Goal: Transaction & Acquisition: Obtain resource

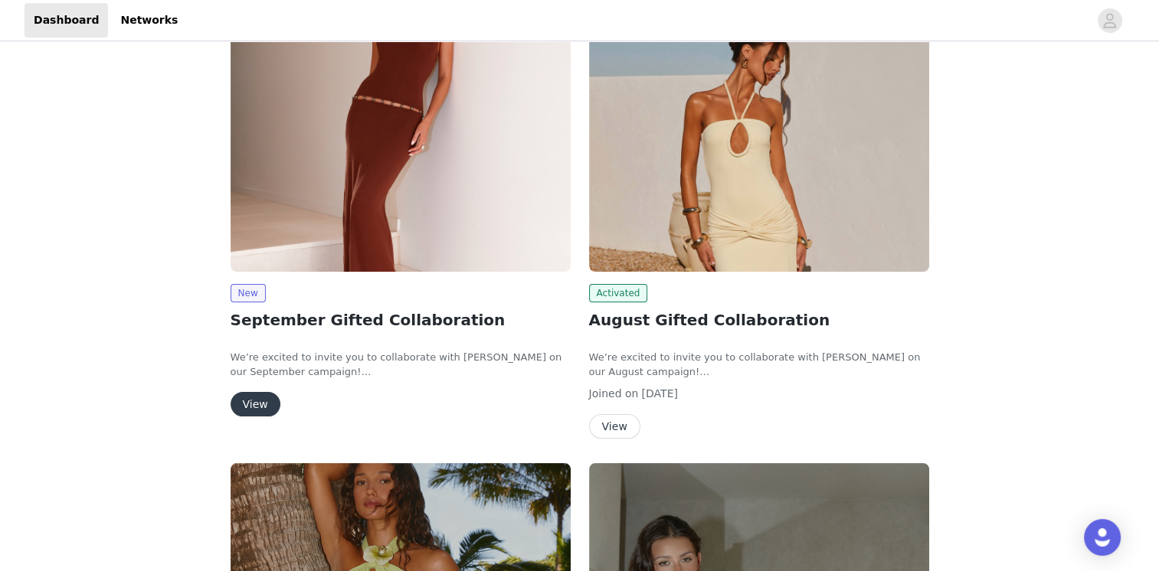
scroll to position [230, 0]
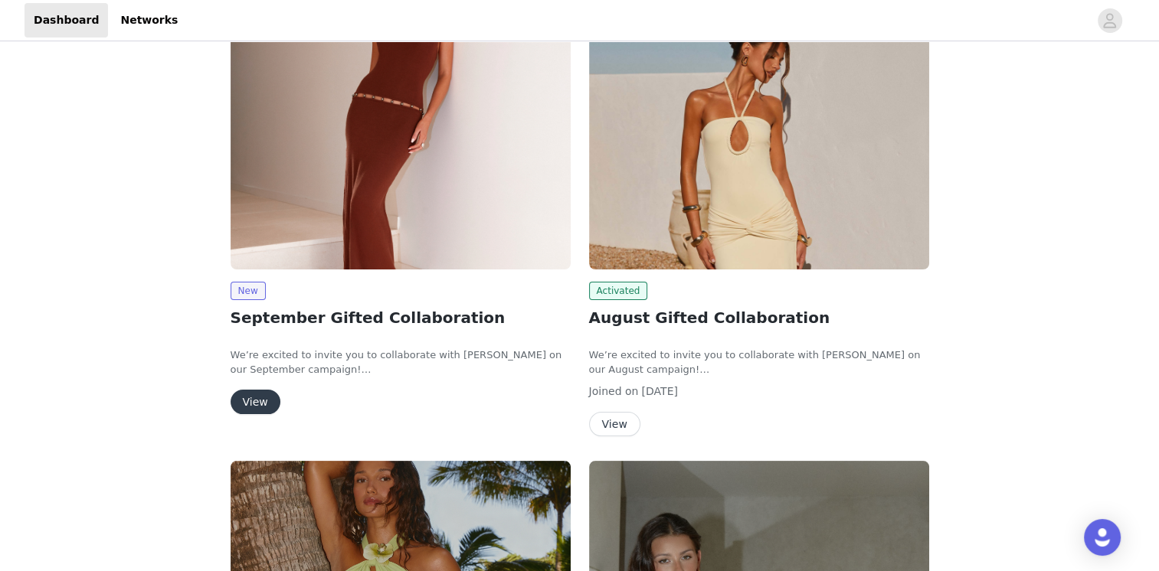
click at [257, 407] on button "View" at bounding box center [256, 402] width 50 height 25
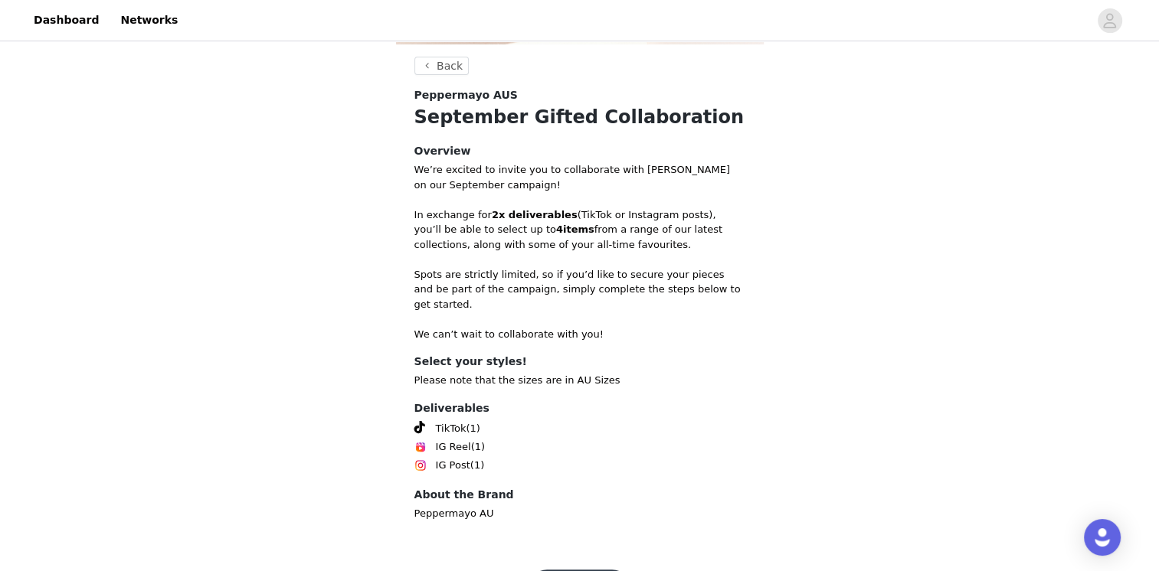
scroll to position [498, 0]
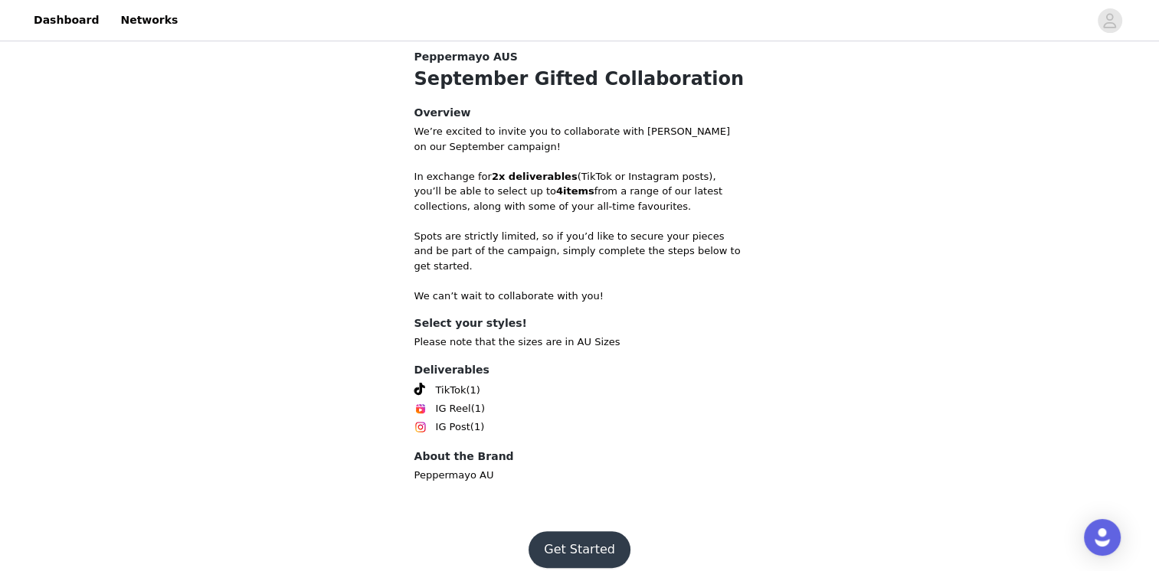
click at [574, 539] on button "Get Started" at bounding box center [579, 549] width 102 height 37
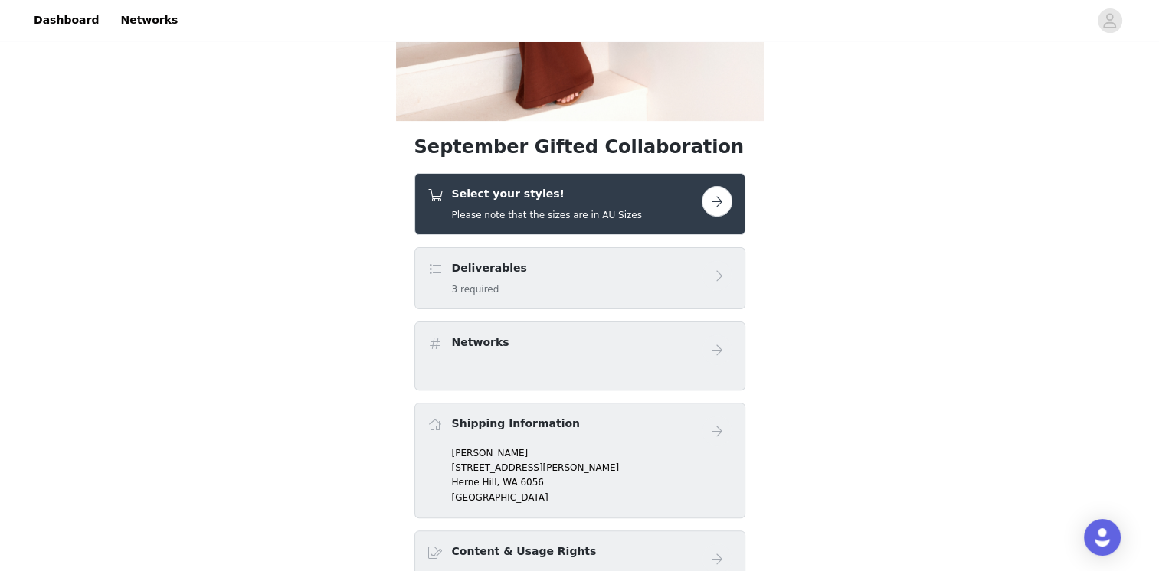
scroll to position [460, 0]
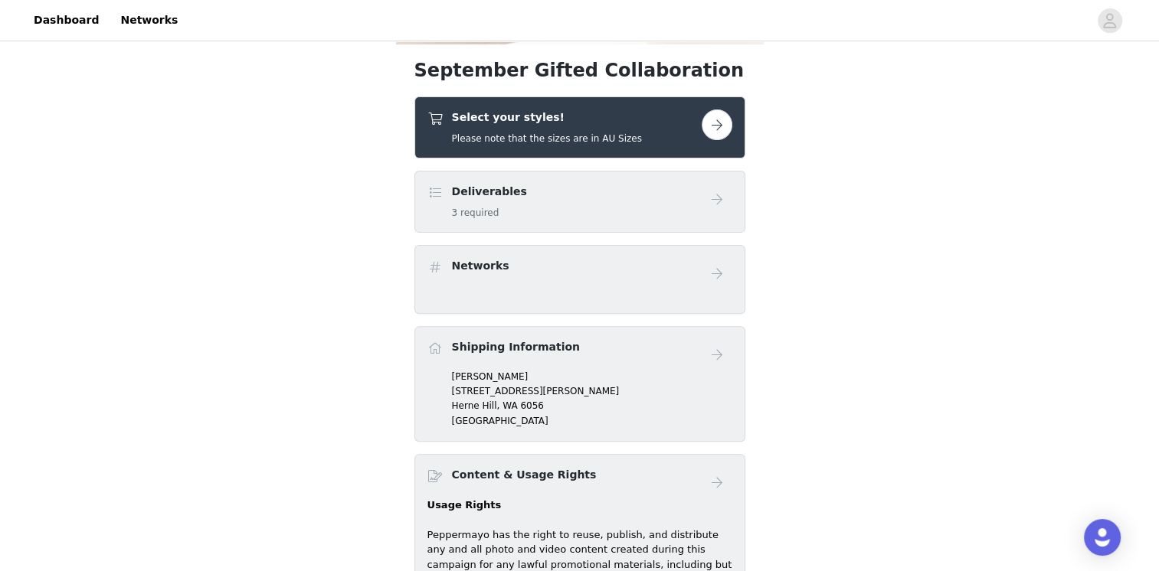
click at [714, 125] on button "button" at bounding box center [717, 125] width 31 height 31
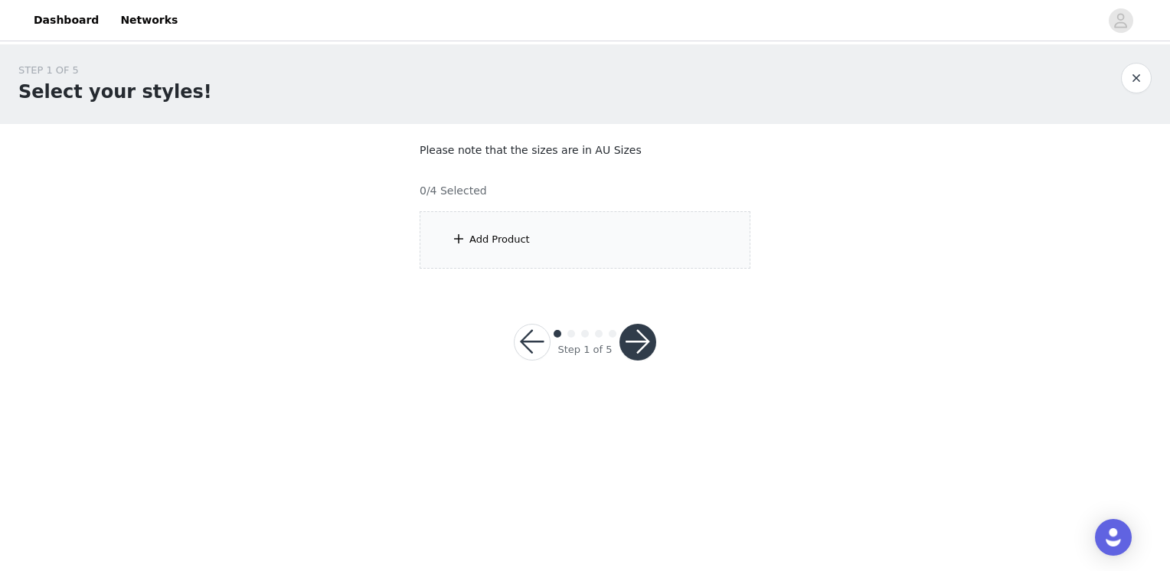
click at [684, 232] on div "Add Product" at bounding box center [585, 239] width 331 height 57
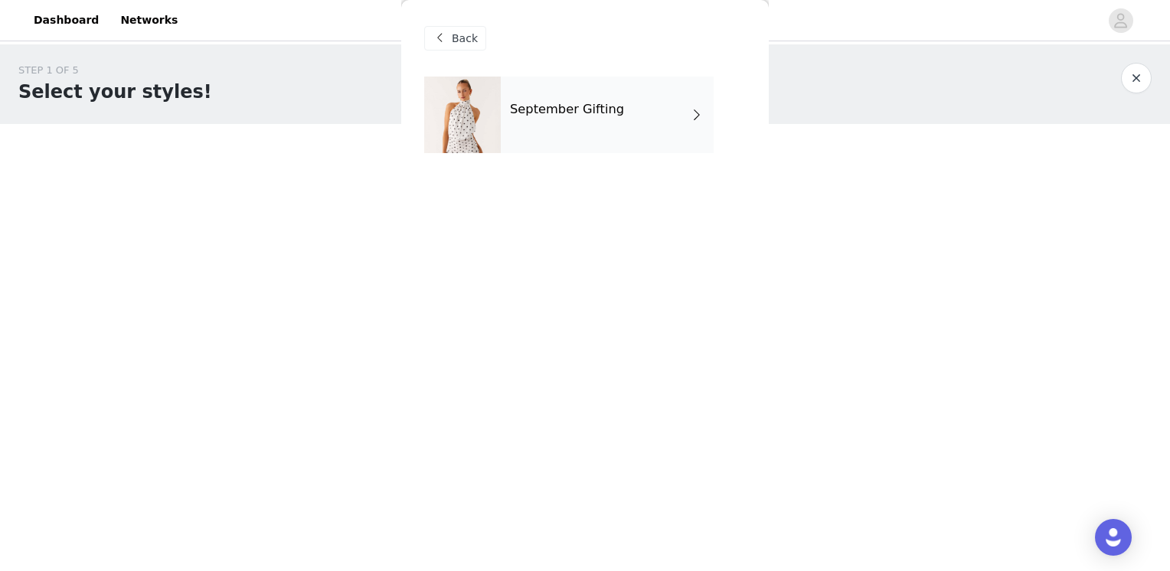
click at [645, 118] on div "September Gifting" at bounding box center [607, 115] width 213 height 77
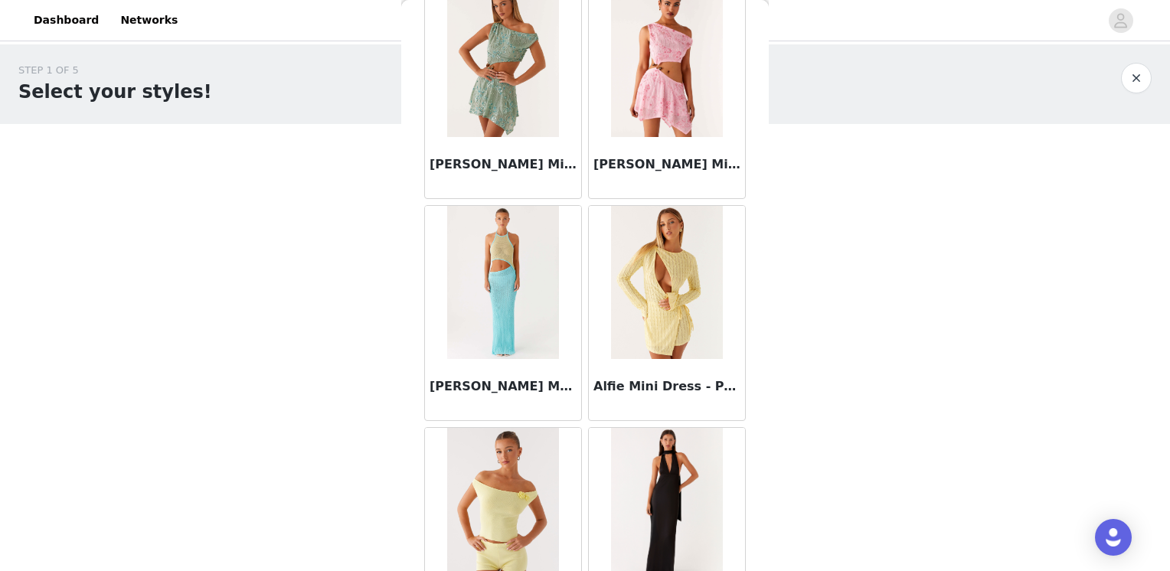
scroll to position [1768, 0]
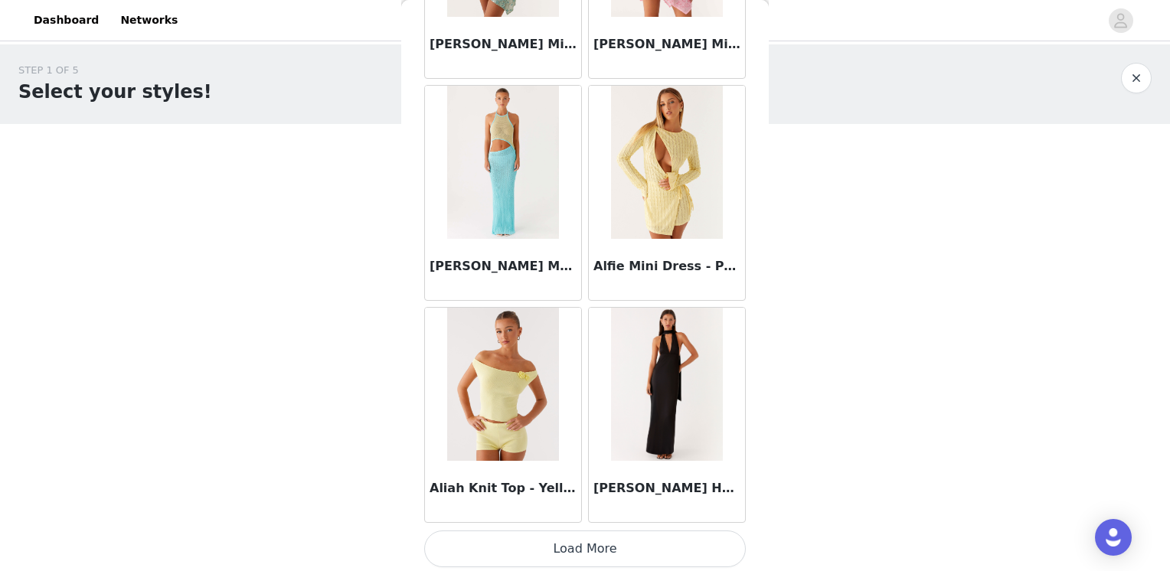
click at [620, 562] on button "Load More" at bounding box center [585, 549] width 322 height 37
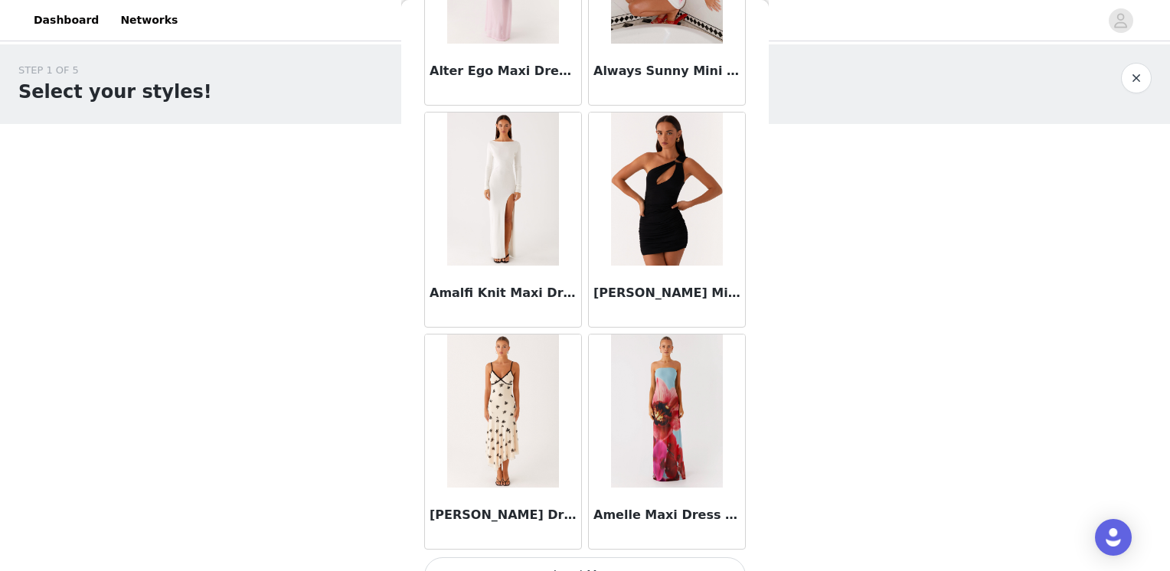
scroll to position [3986, 0]
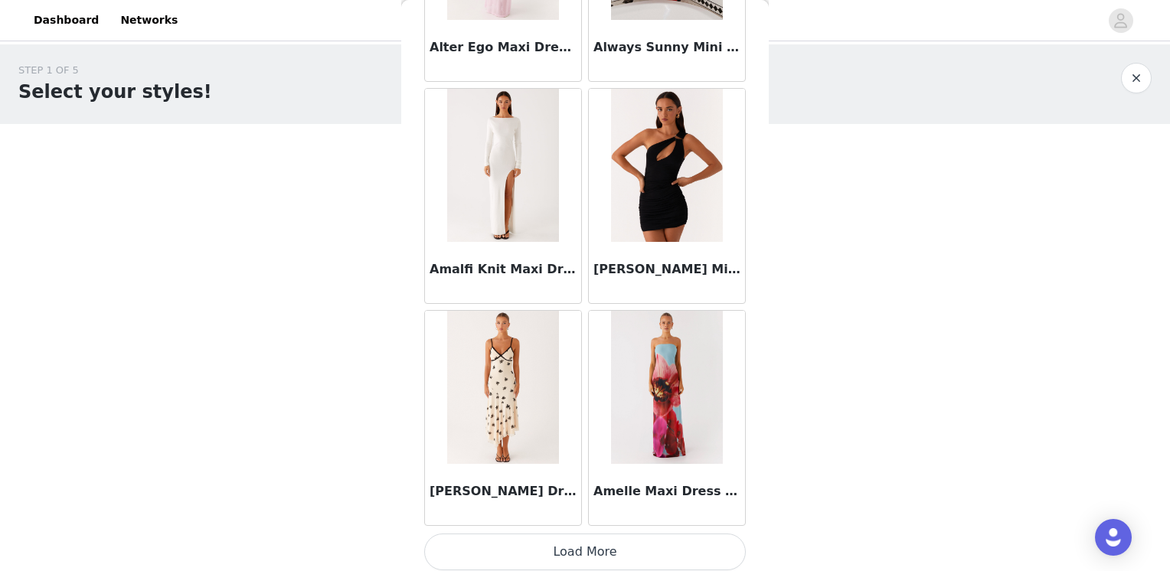
click at [566, 541] on button "Load More" at bounding box center [585, 552] width 322 height 37
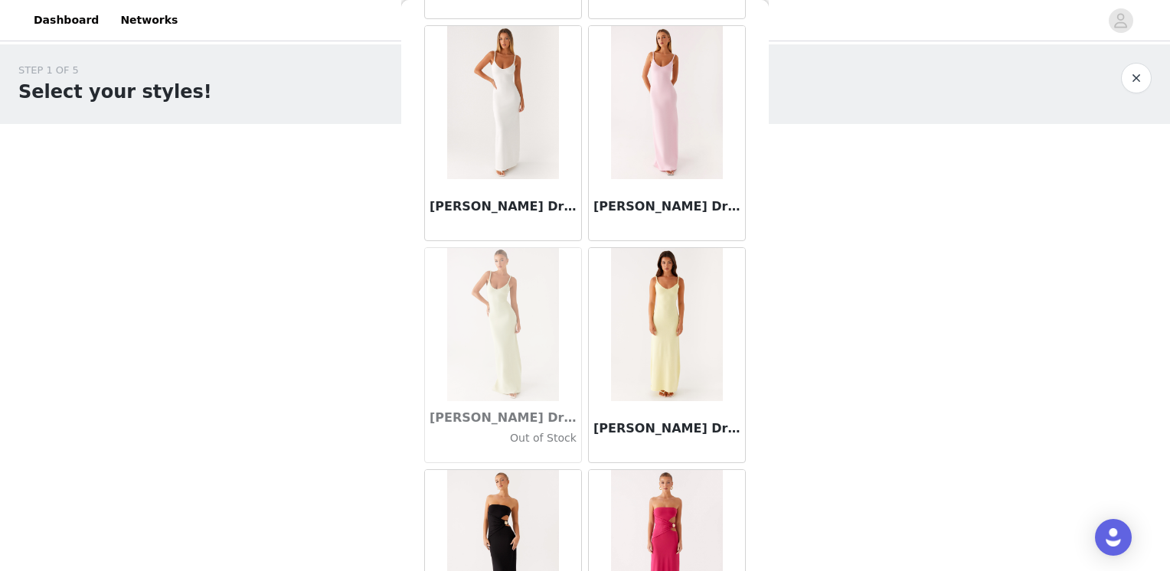
scroll to position [5135, 0]
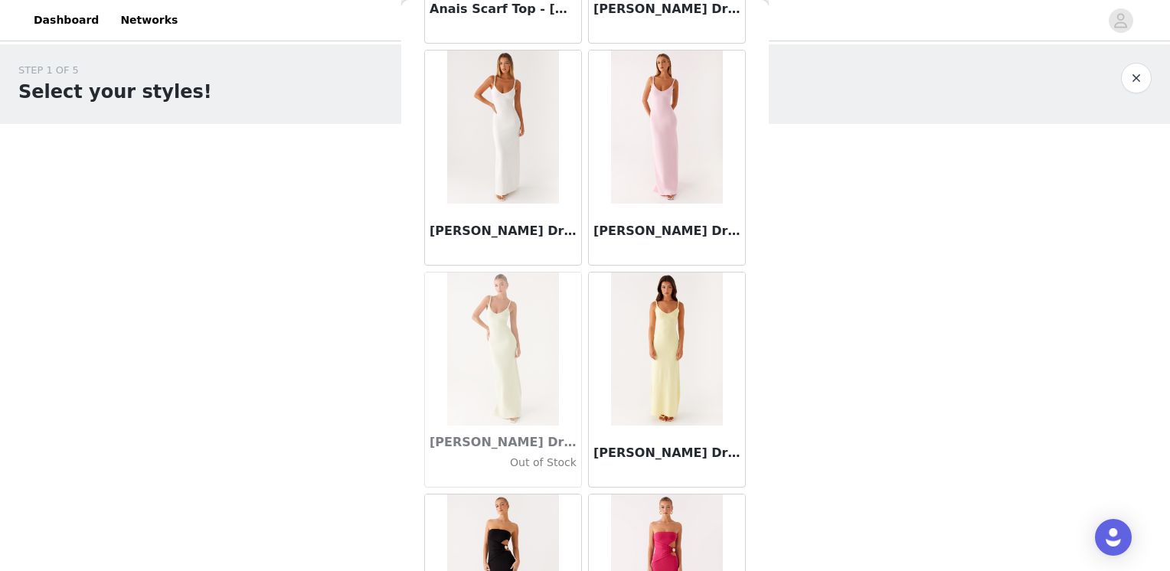
click at [641, 113] on img at bounding box center [666, 127] width 111 height 153
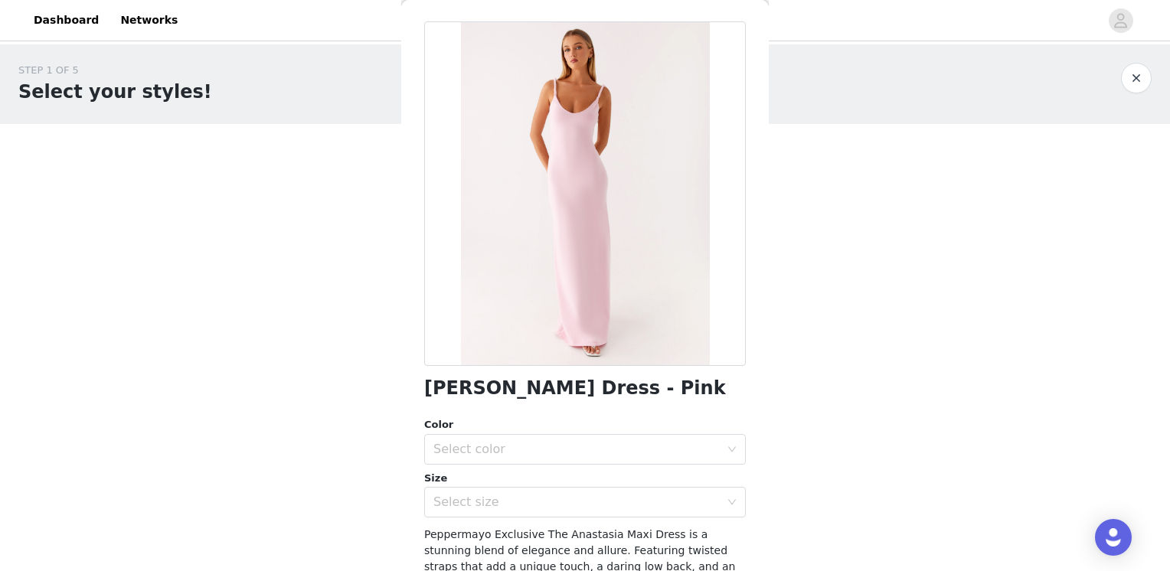
scroll to position [77, 0]
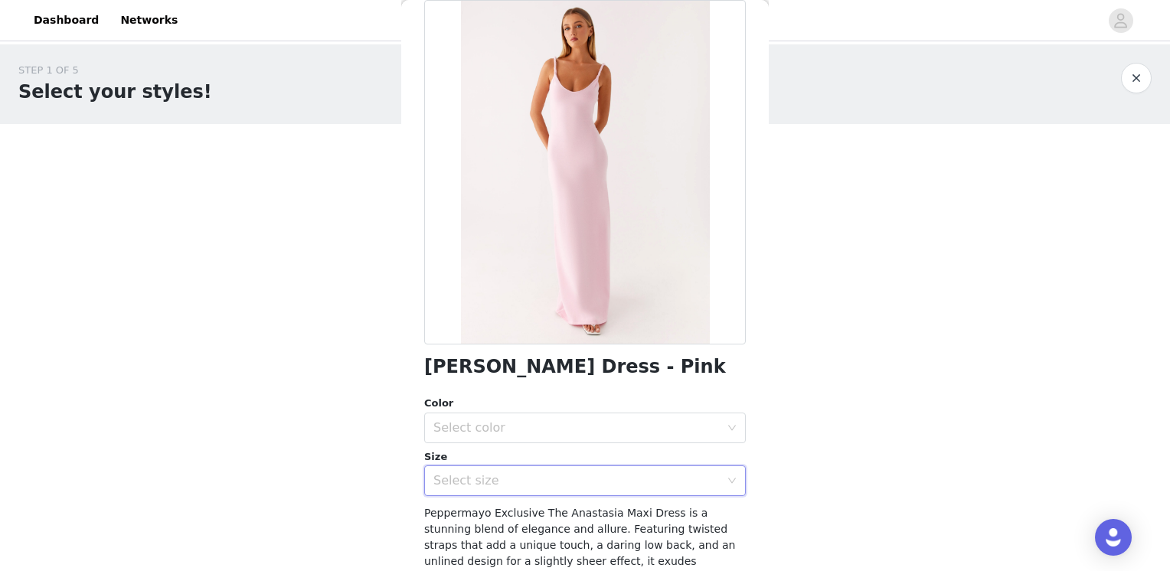
click at [511, 489] on div "Select size" at bounding box center [579, 480] width 293 height 29
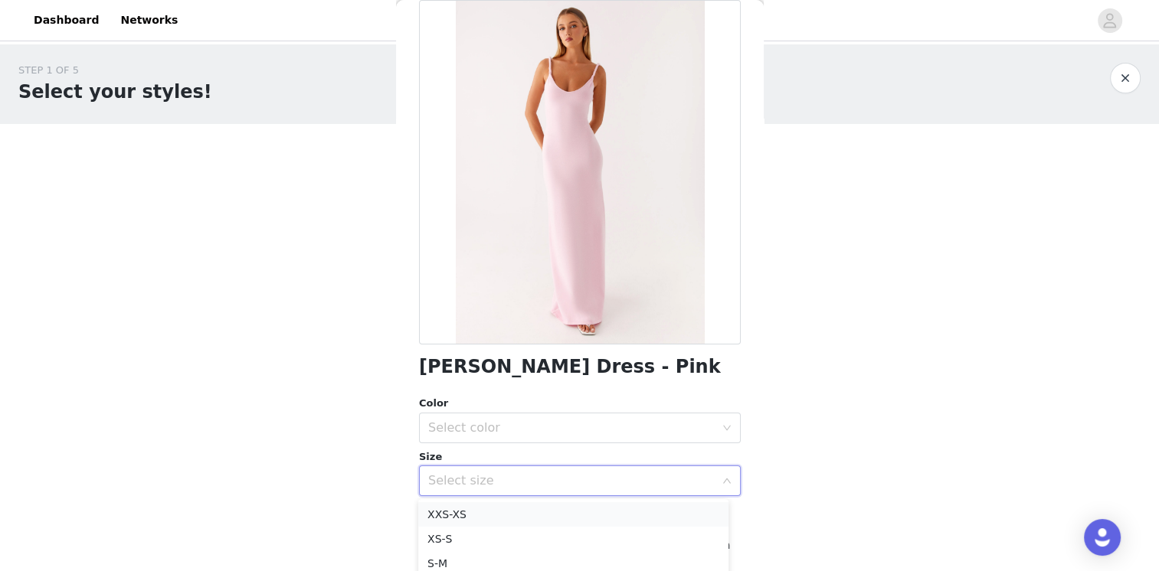
click at [506, 505] on li "XXS-XS" at bounding box center [573, 514] width 310 height 25
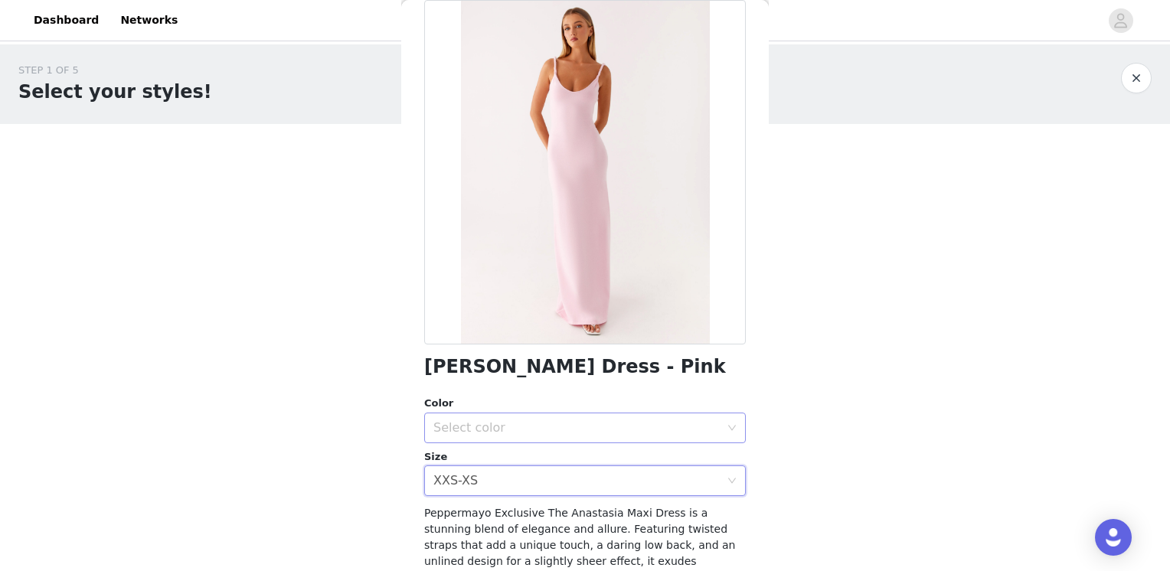
click at [502, 430] on div "Select color" at bounding box center [576, 427] width 286 height 15
click at [500, 472] on li "Pink" at bounding box center [579, 462] width 310 height 25
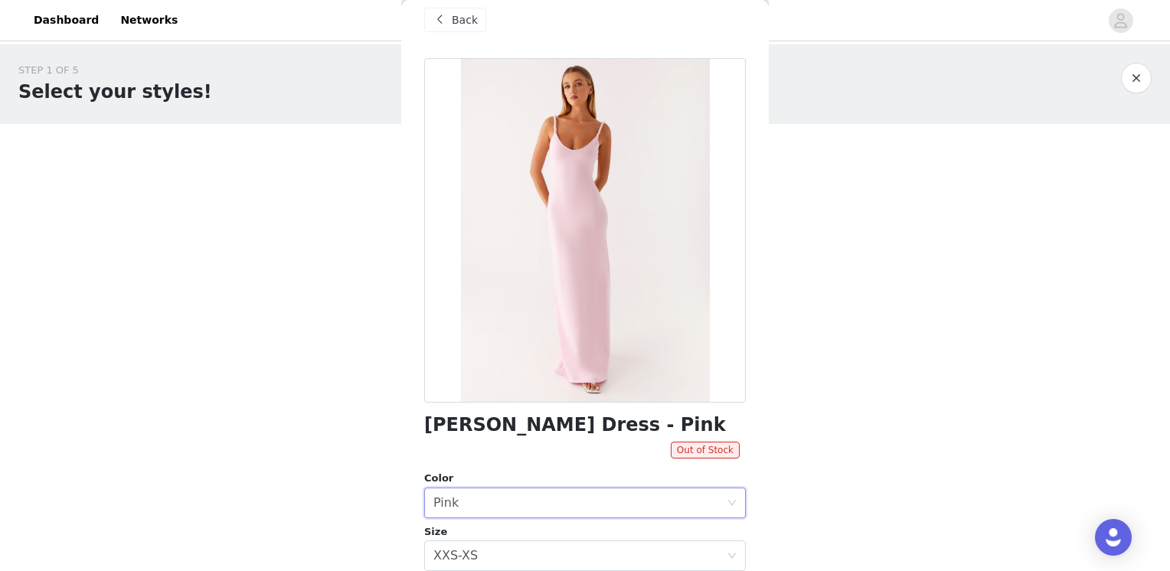
scroll to position [0, 0]
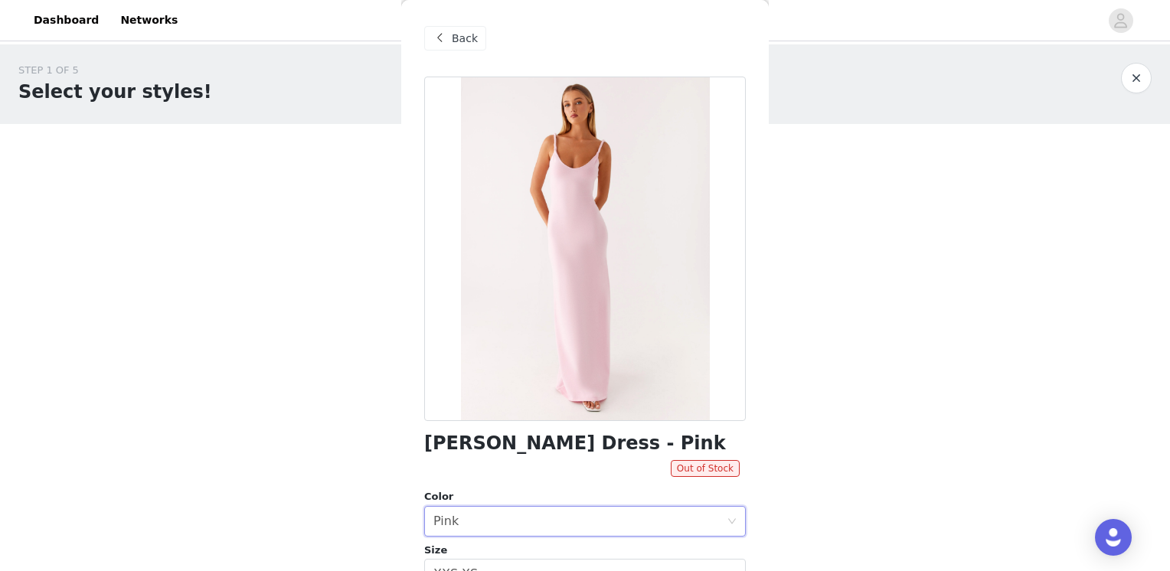
click at [456, 32] on span "Back" at bounding box center [465, 39] width 26 height 16
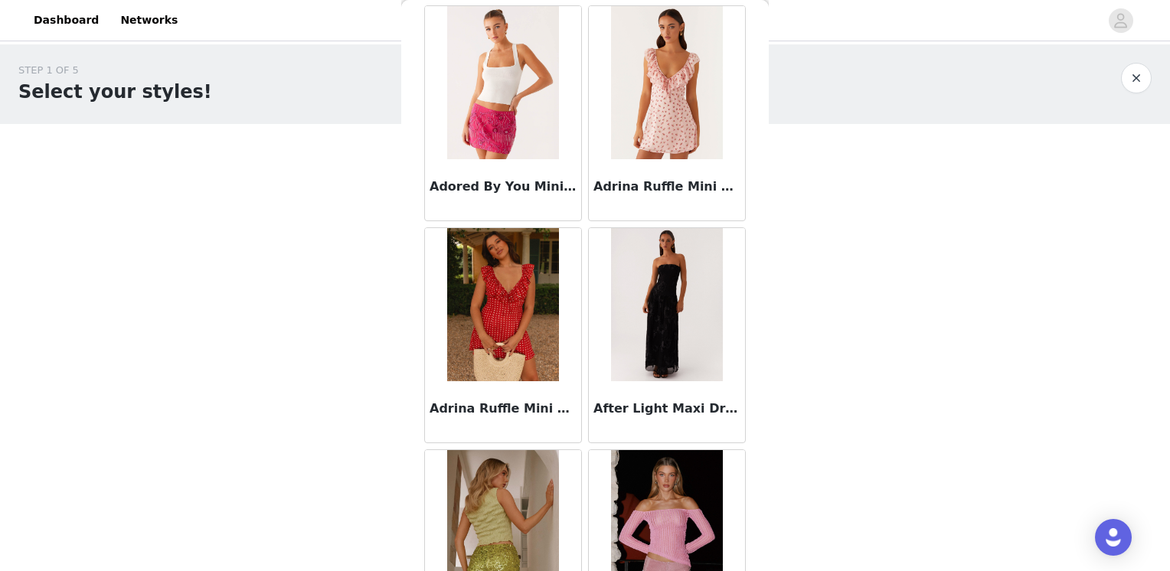
scroll to position [306, 0]
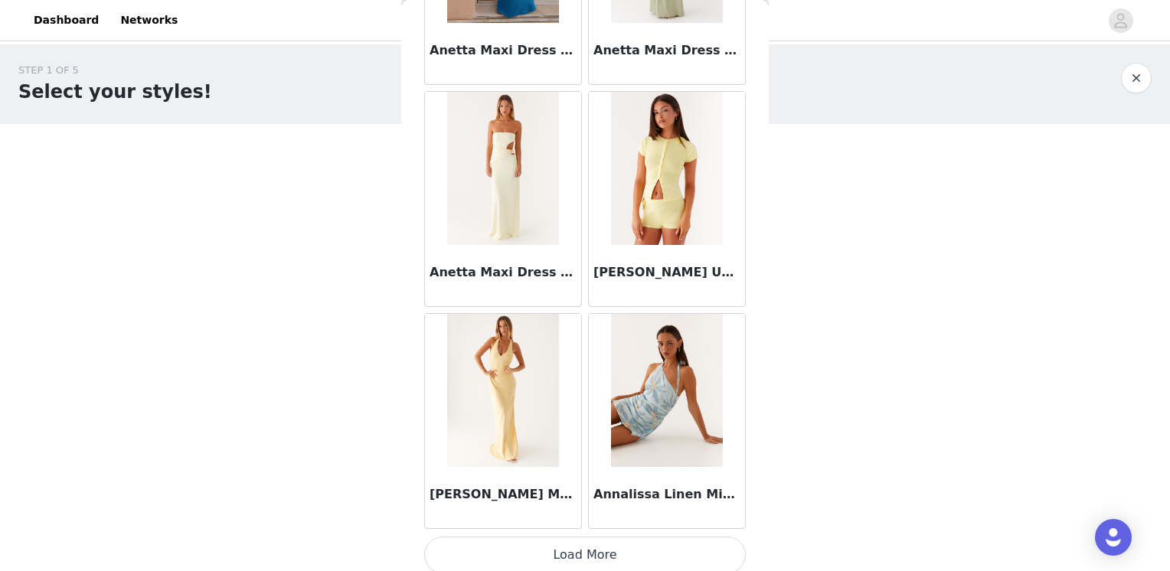
click at [668, 539] on button "Load More" at bounding box center [585, 555] width 322 height 37
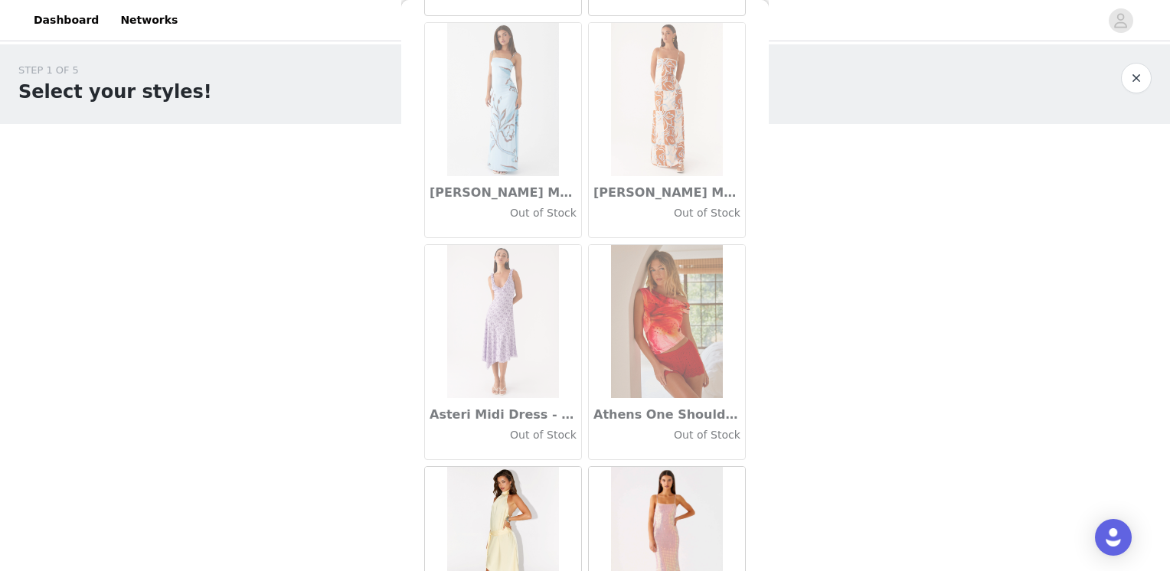
scroll to position [8422, 0]
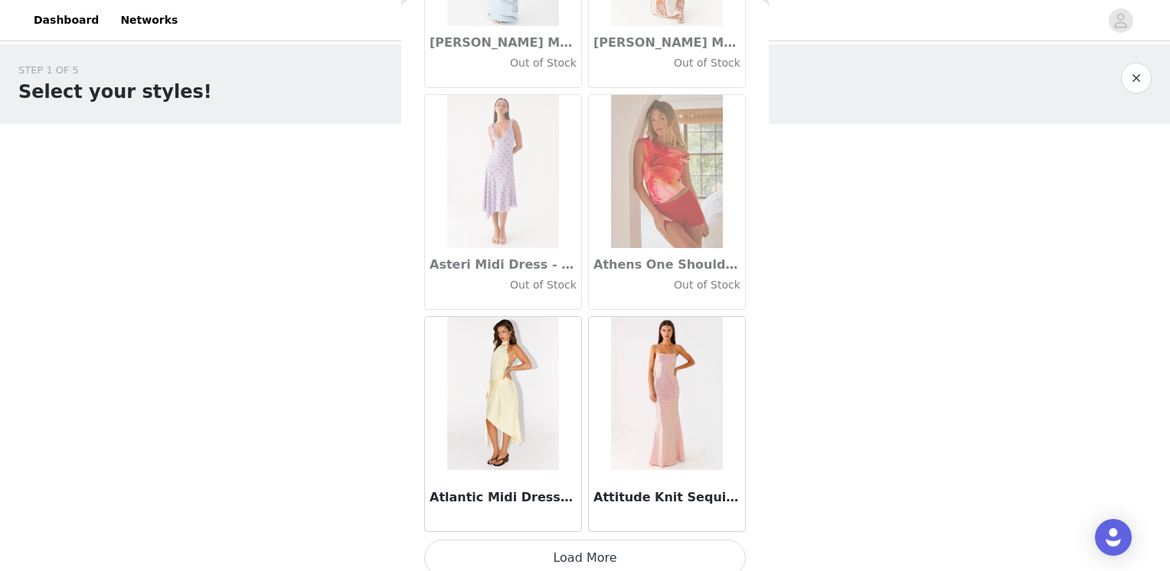
click at [622, 558] on button "Load More" at bounding box center [585, 558] width 322 height 37
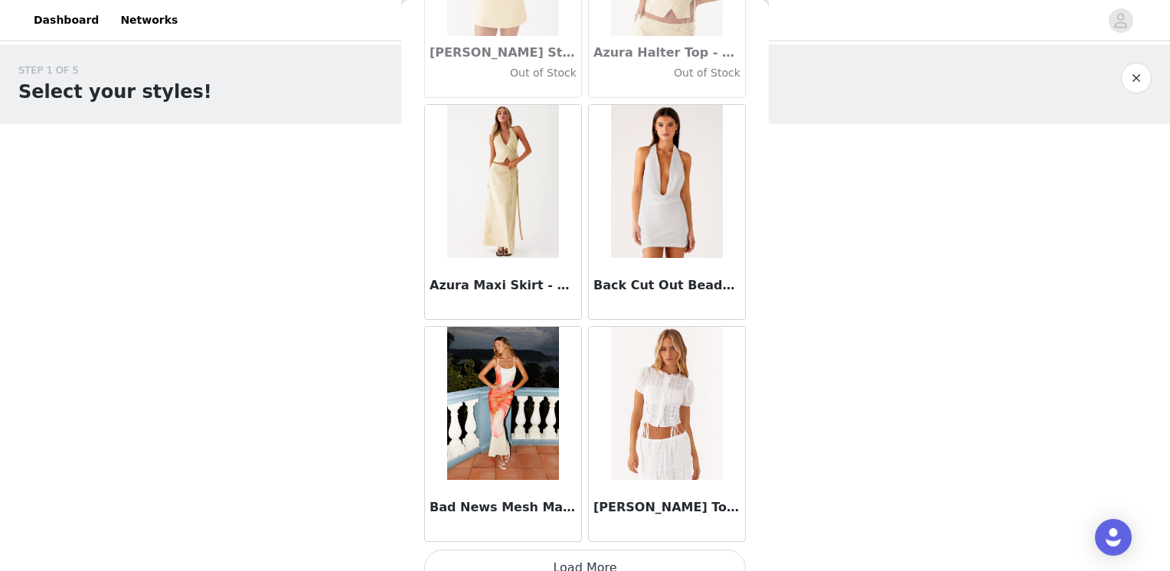
scroll to position [10640, 0]
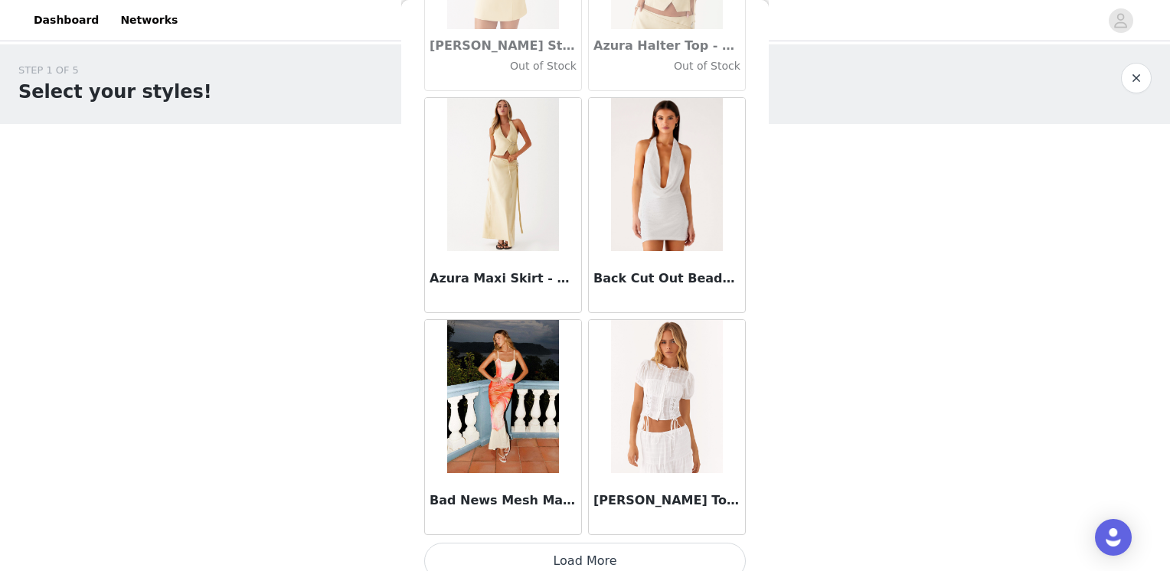
click at [572, 544] on button "Load More" at bounding box center [585, 561] width 322 height 37
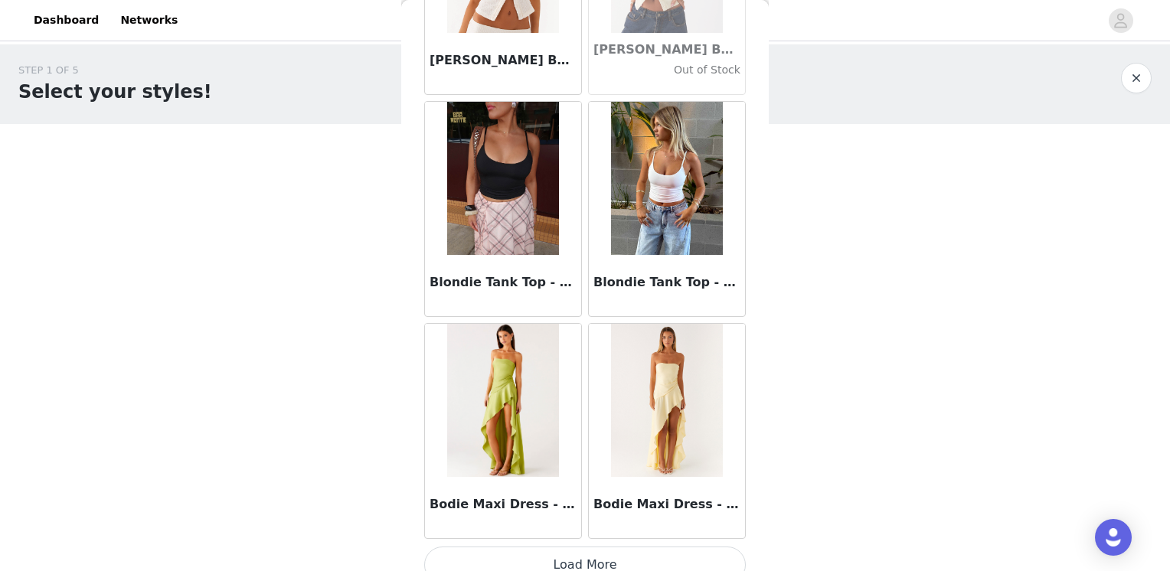
scroll to position [12858, 0]
click at [588, 546] on button "Load More" at bounding box center [585, 564] width 322 height 37
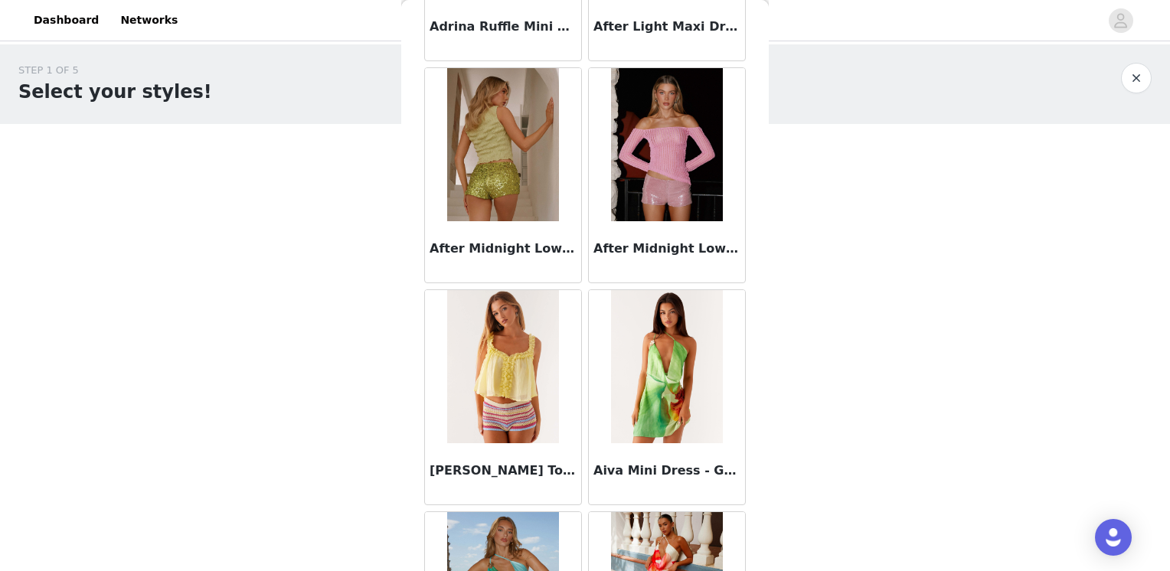
scroll to position [689, 0]
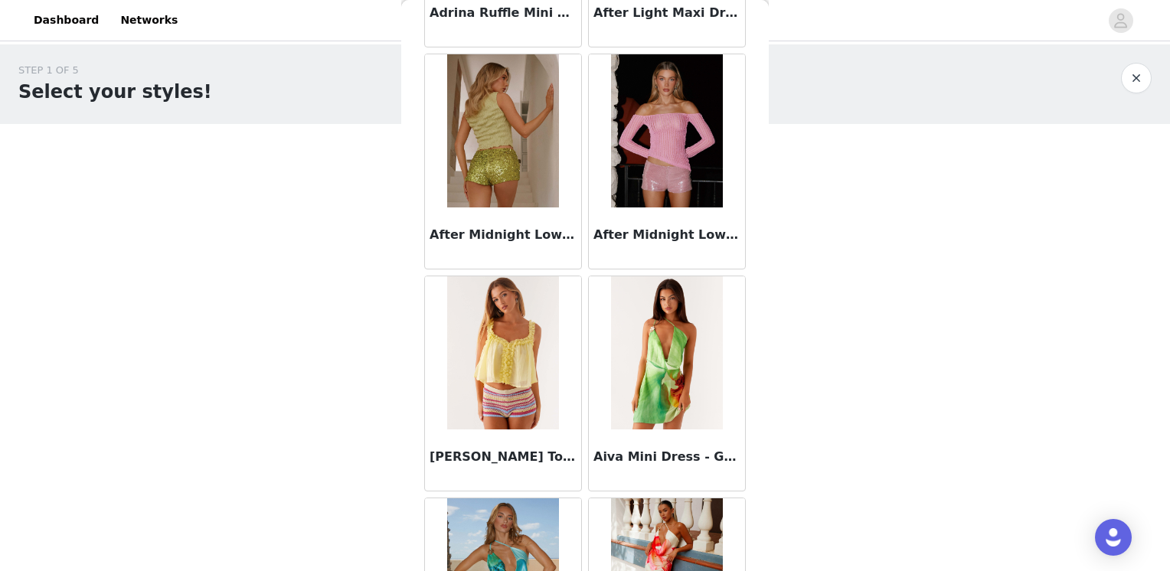
click at [681, 169] on img at bounding box center [666, 130] width 111 height 153
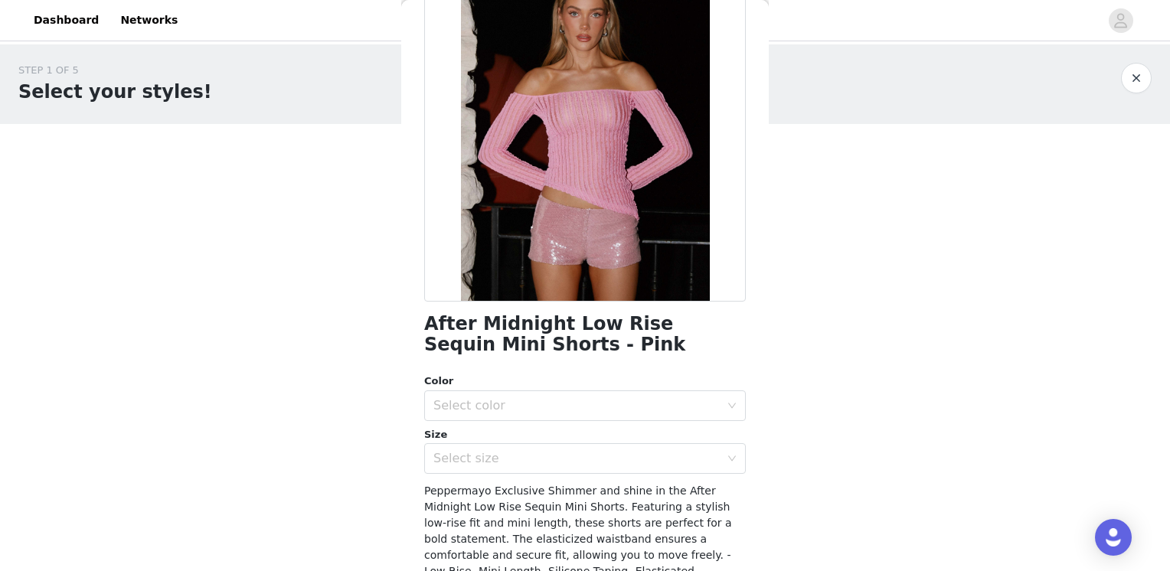
scroll to position [153, 0]
